Goal: Task Accomplishment & Management: Complete application form

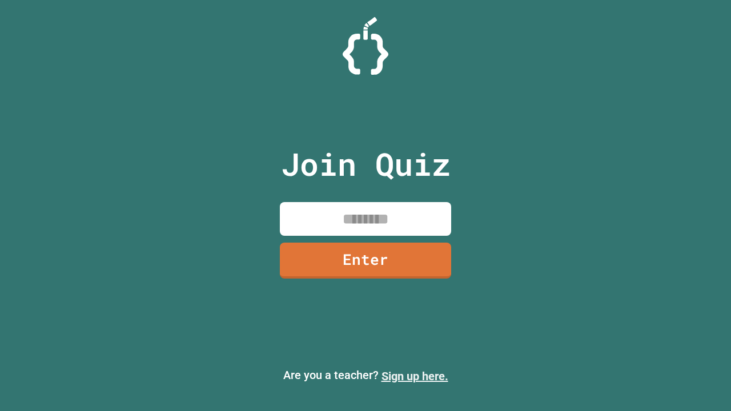
click at [414, 376] on link "Sign up here." at bounding box center [414, 376] width 67 height 14
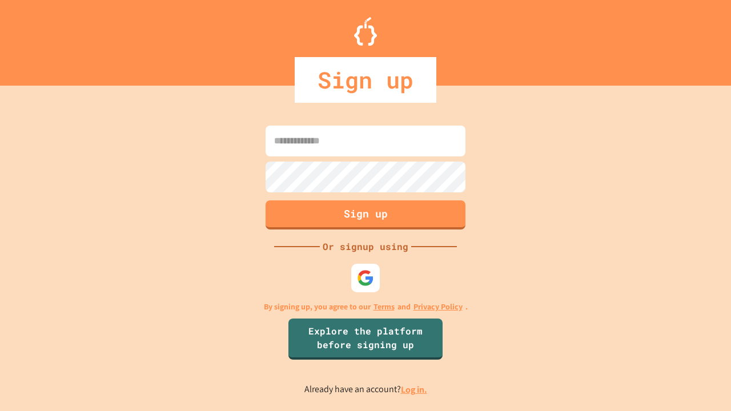
click at [414, 389] on link "Log in." at bounding box center [414, 390] width 26 height 12
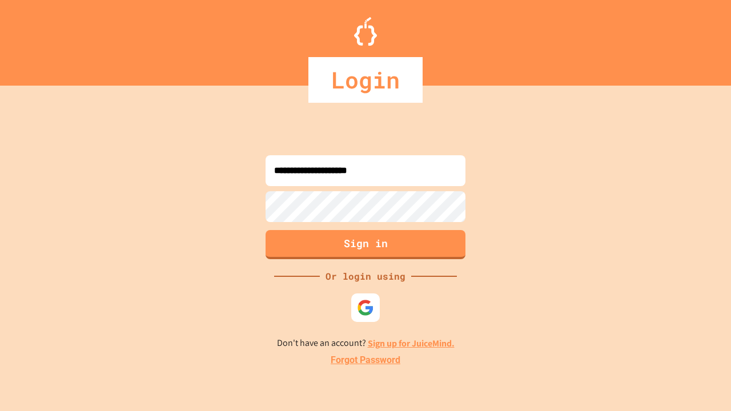
type input "**********"
